Goal: Navigation & Orientation: Understand site structure

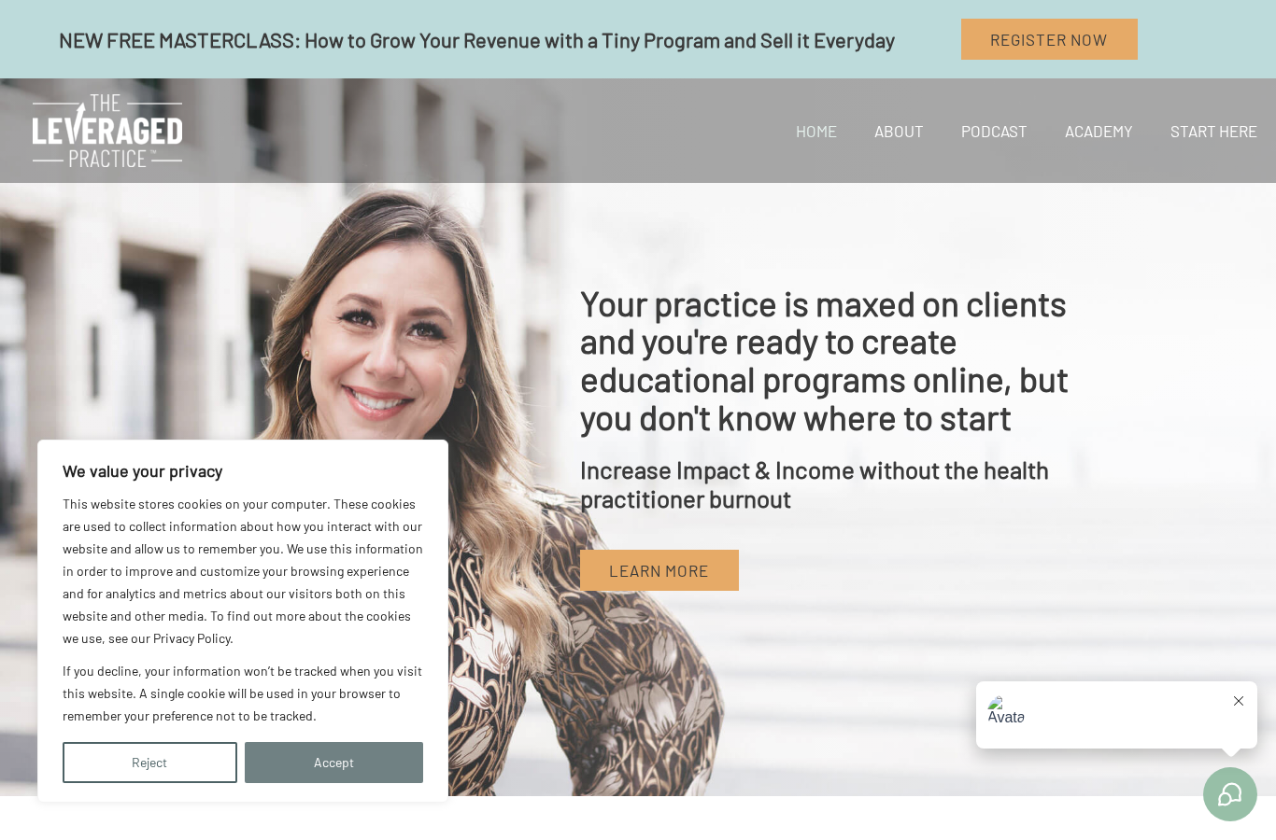
click at [348, 771] on button "Accept" at bounding box center [334, 762] width 179 height 41
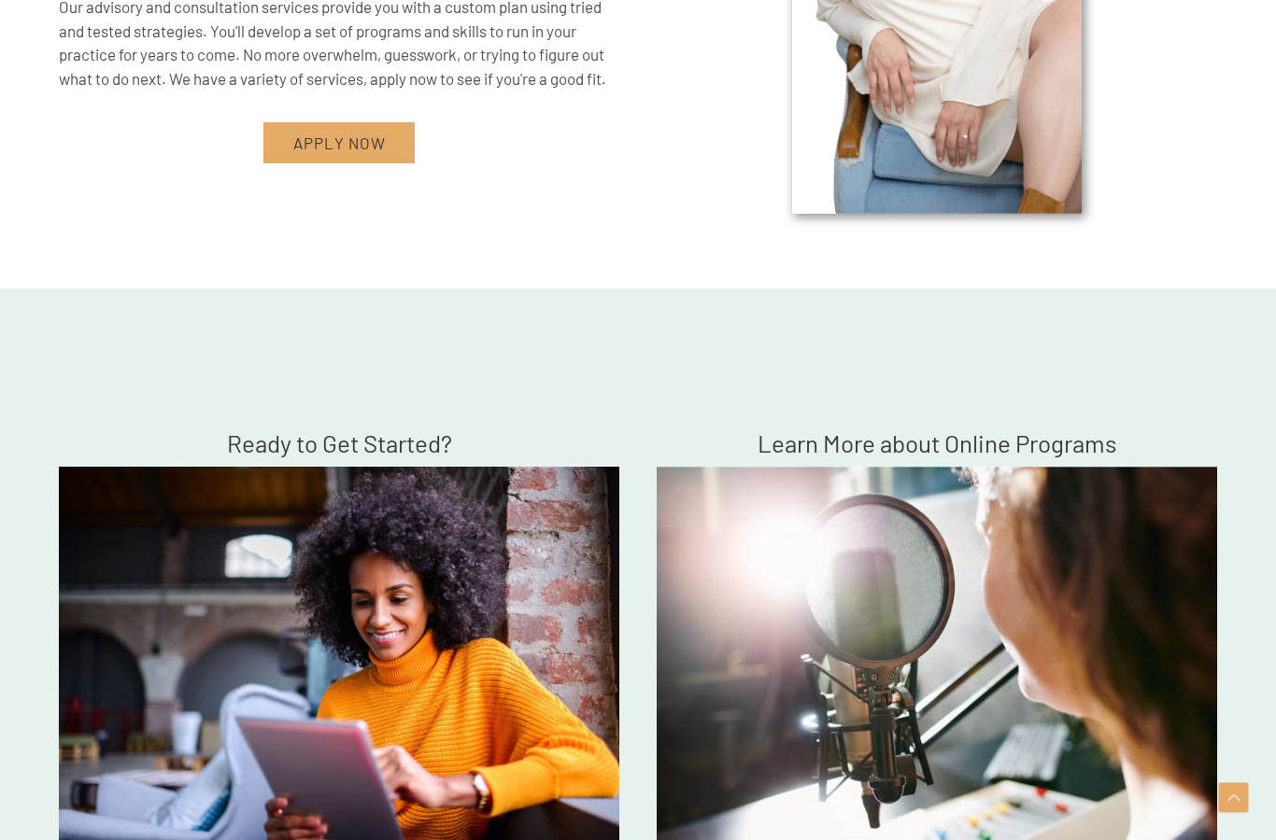
scroll to position [5003, 0]
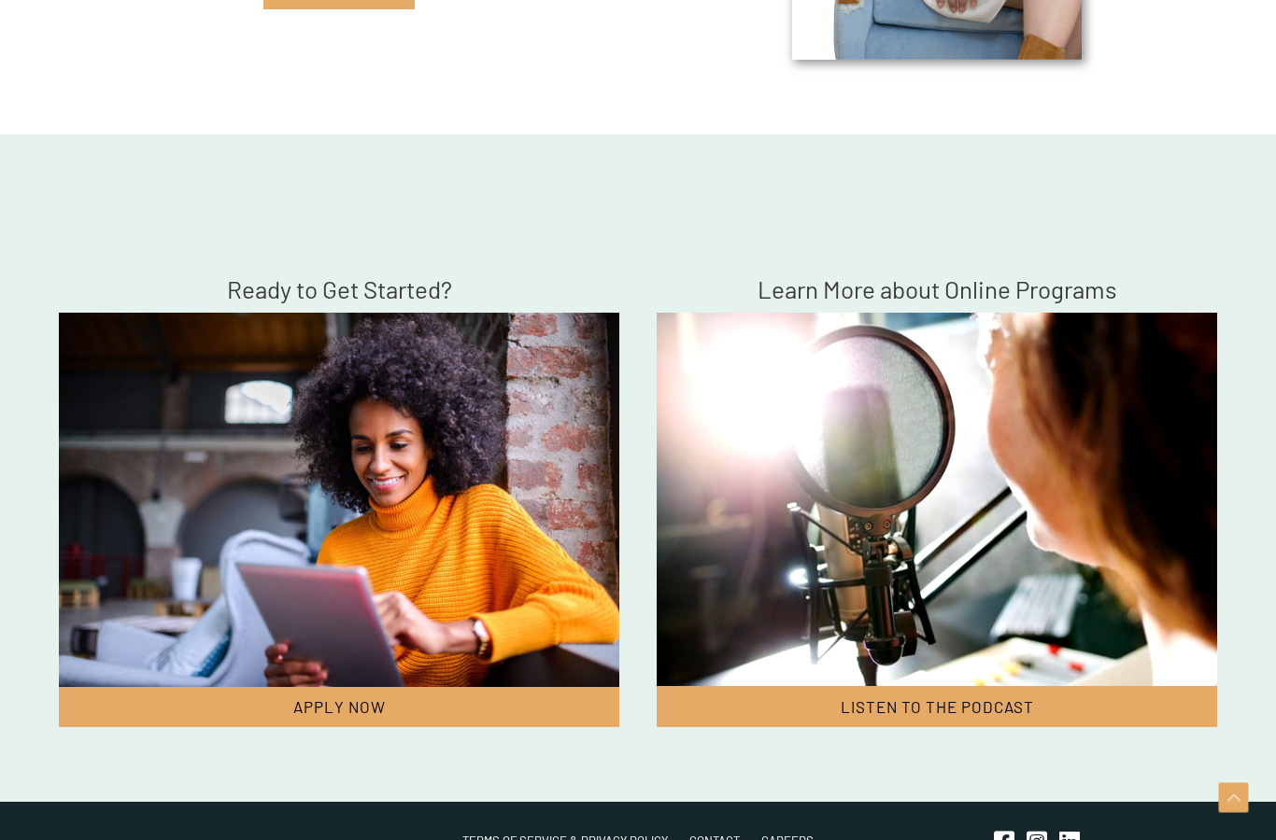
click at [973, 303] on h4 "Learn More about Online Programs" at bounding box center [936, 289] width 560 height 29
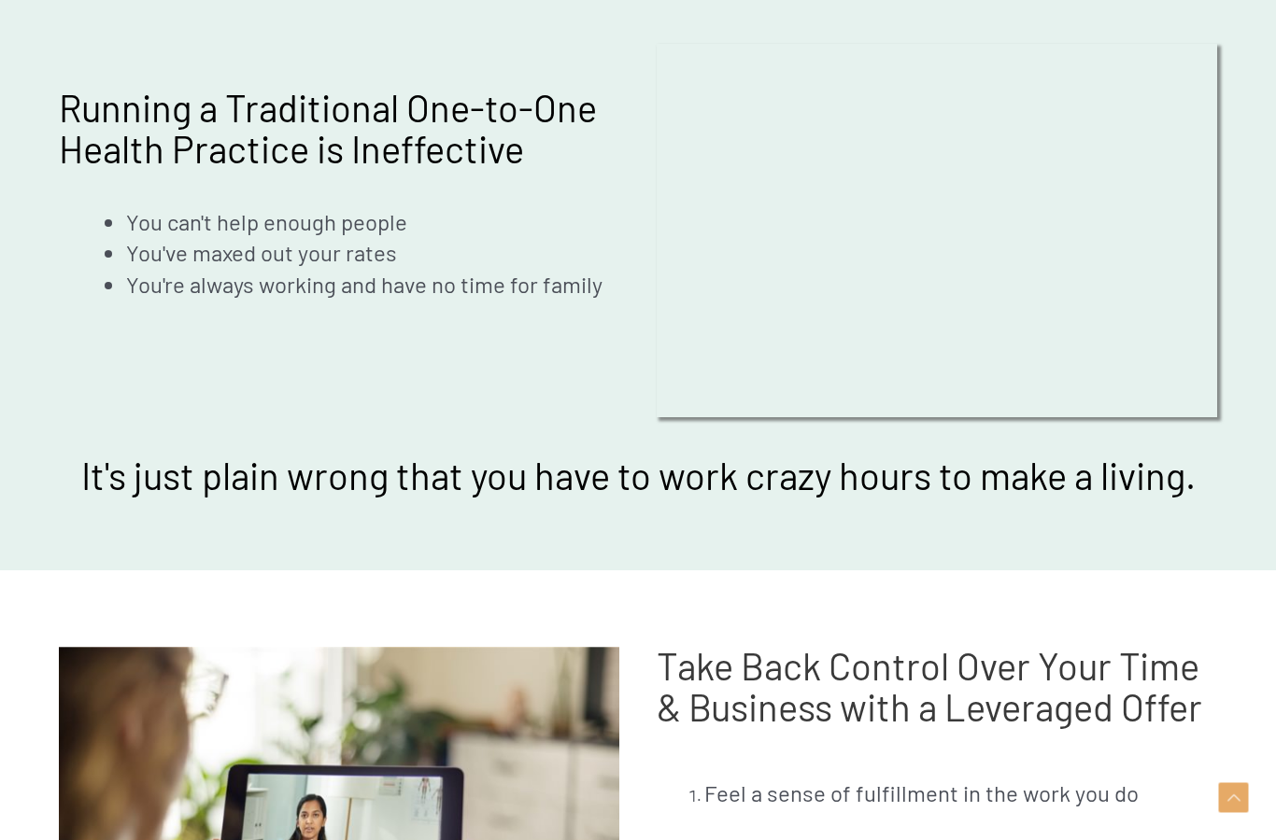
scroll to position [0, 0]
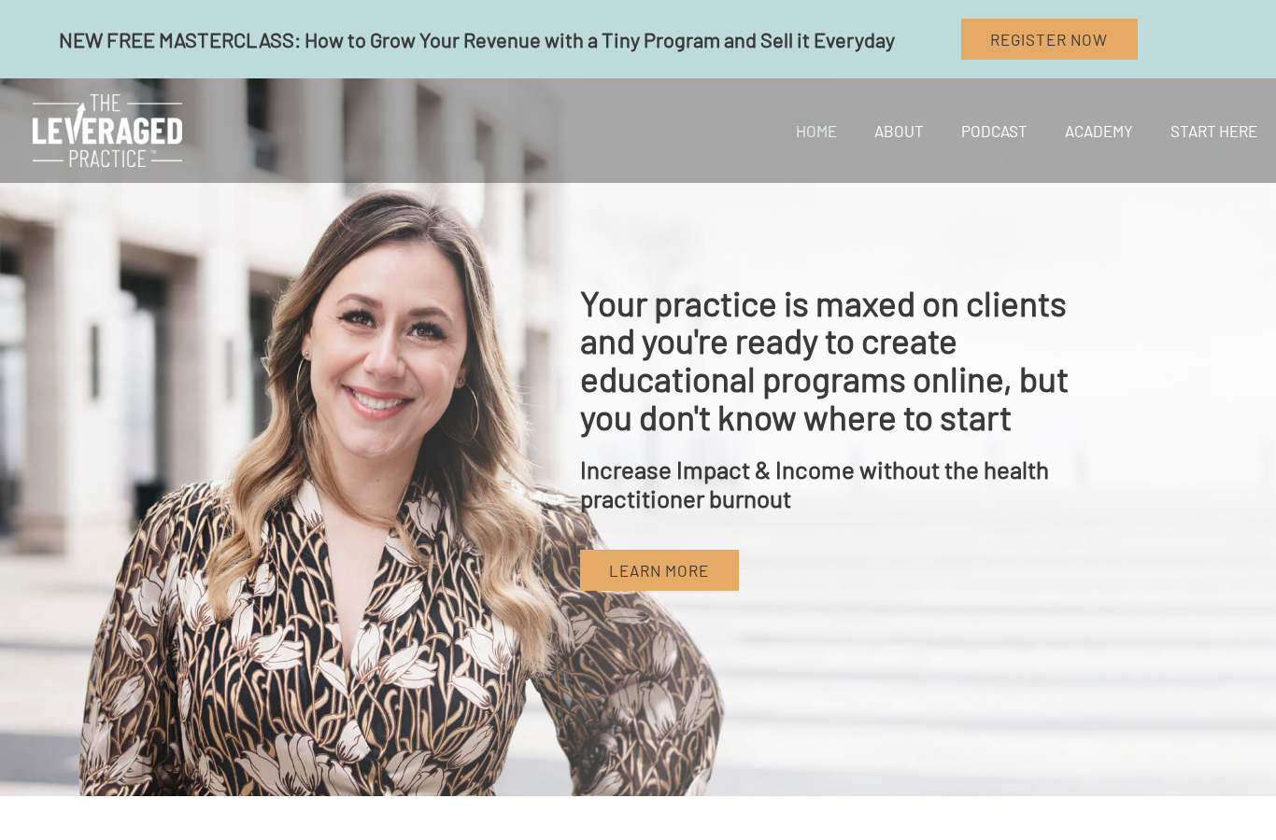
click at [825, 137] on link "Home" at bounding box center [816, 131] width 78 height 64
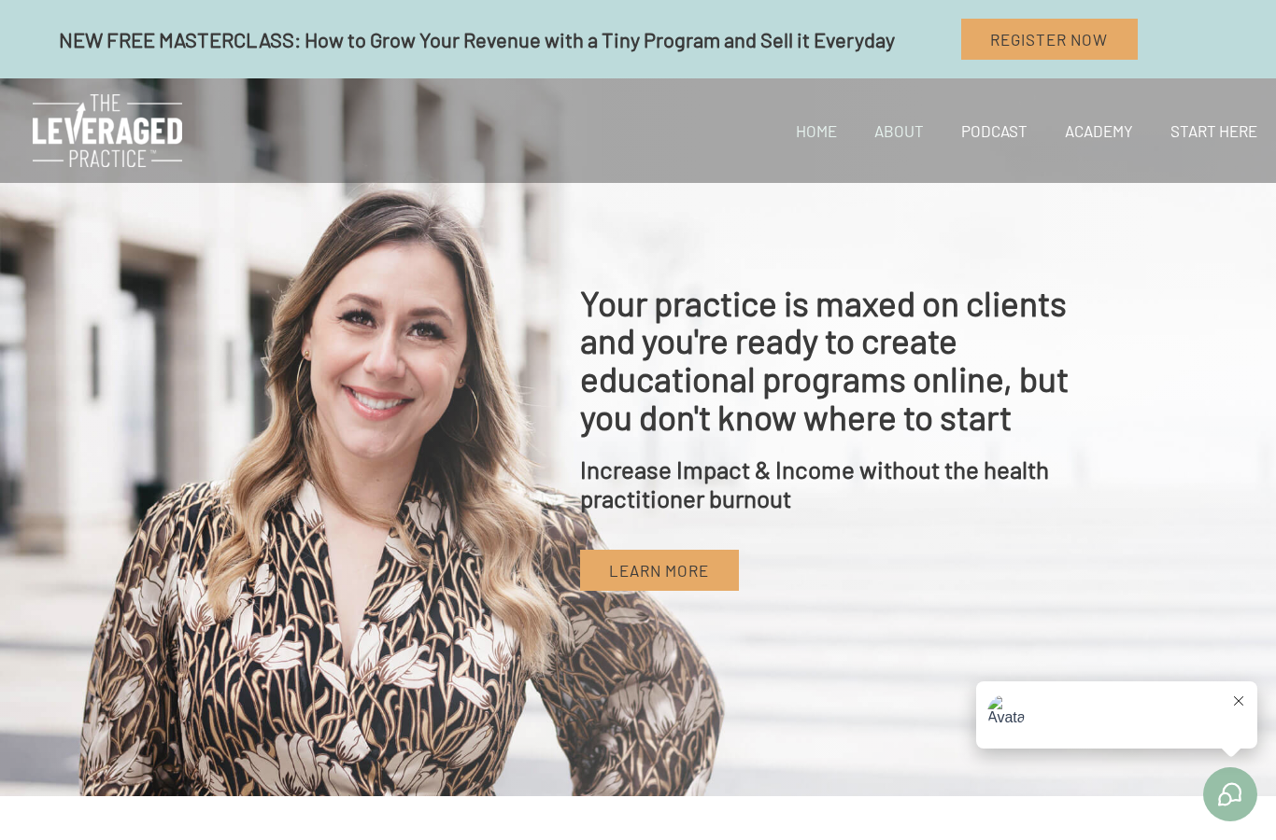
click at [901, 140] on link "About" at bounding box center [898, 131] width 87 height 64
